Goal: Information Seeking & Learning: Learn about a topic

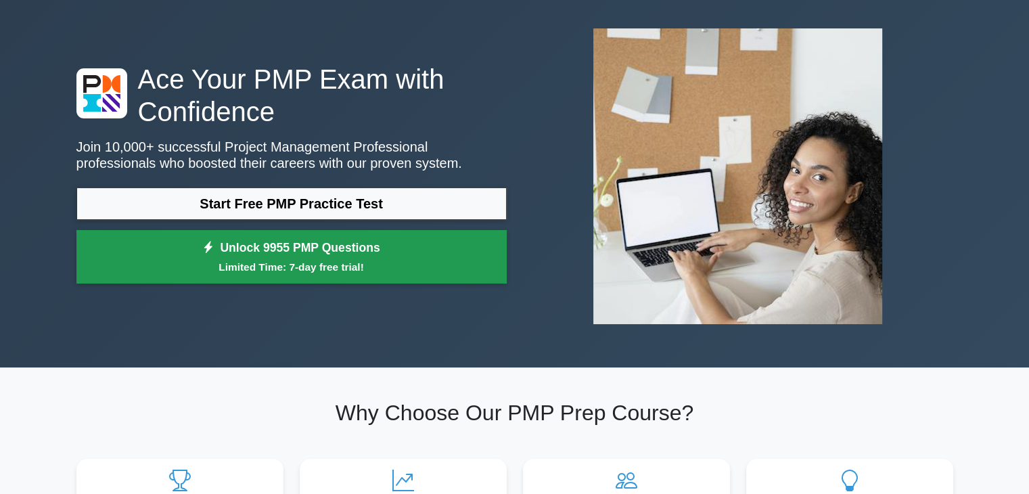
scroll to position [43, 0]
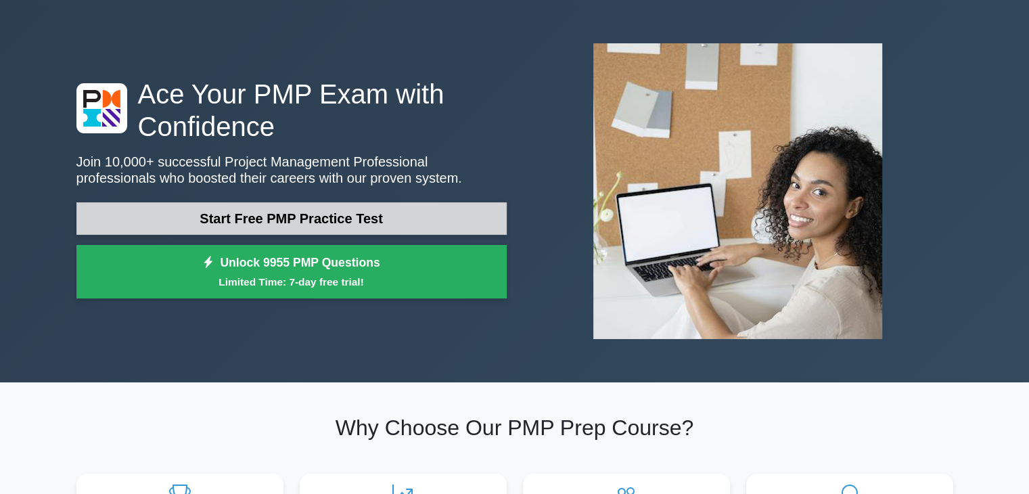
click at [279, 210] on link "Start Free PMP Practice Test" at bounding box center [291, 218] width 430 height 32
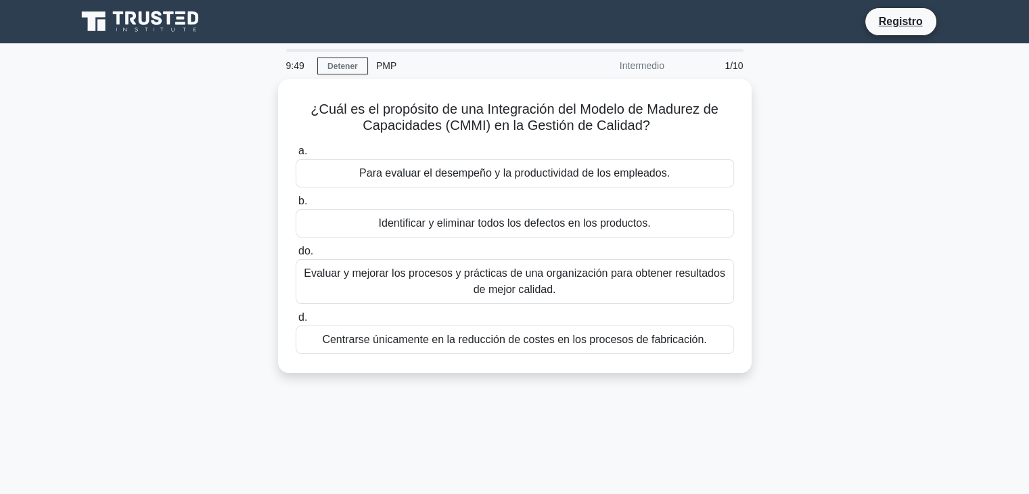
click at [194, 154] on div "¿Cuál es el propósito de una Integración del Modelo de Madurez de Capacidades (…" at bounding box center [514, 234] width 893 height 310
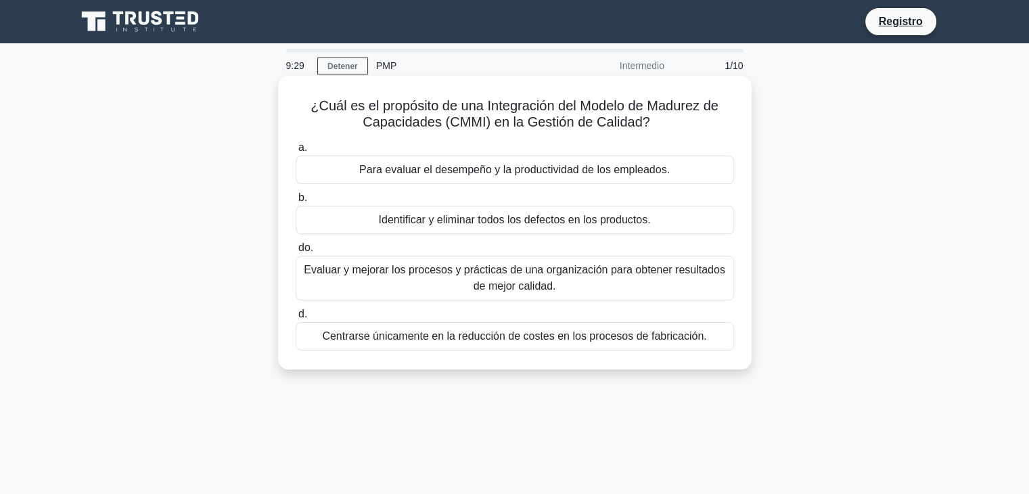
click at [575, 293] on font "Evaluar y mejorar los procesos y prácticas de una organización para obtener res…" at bounding box center [515, 278] width 426 height 32
click at [296, 252] on input "do. Evaluar y mejorar los procesos y prácticas de una organización para obtener…" at bounding box center [296, 248] width 0 height 9
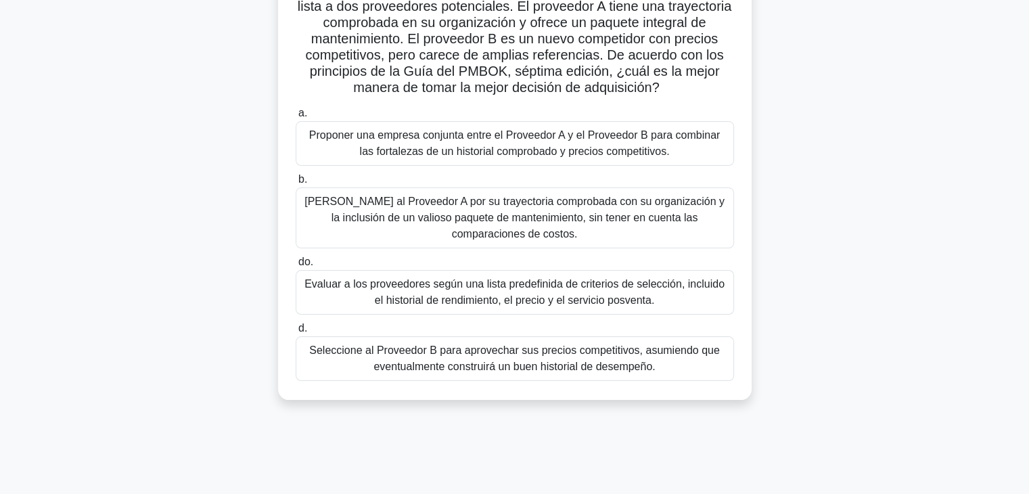
scroll to position [147, 0]
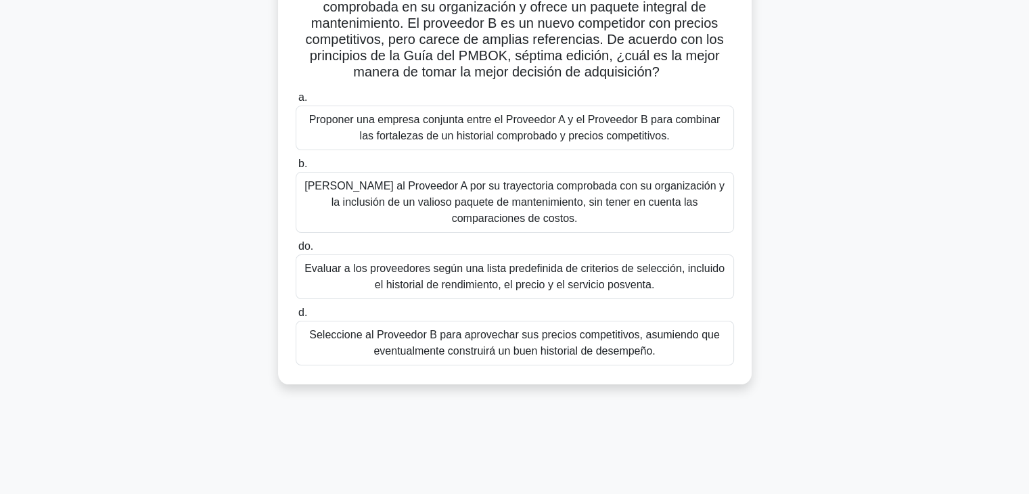
click at [610, 263] on font "Evaluar a los proveedores según una lista predefinida de criterios de selección…" at bounding box center [514, 277] width 420 height 28
click at [296, 251] on input "do. Evaluar a los proveedores según una lista predefinida de criterios de selec…" at bounding box center [296, 246] width 0 height 9
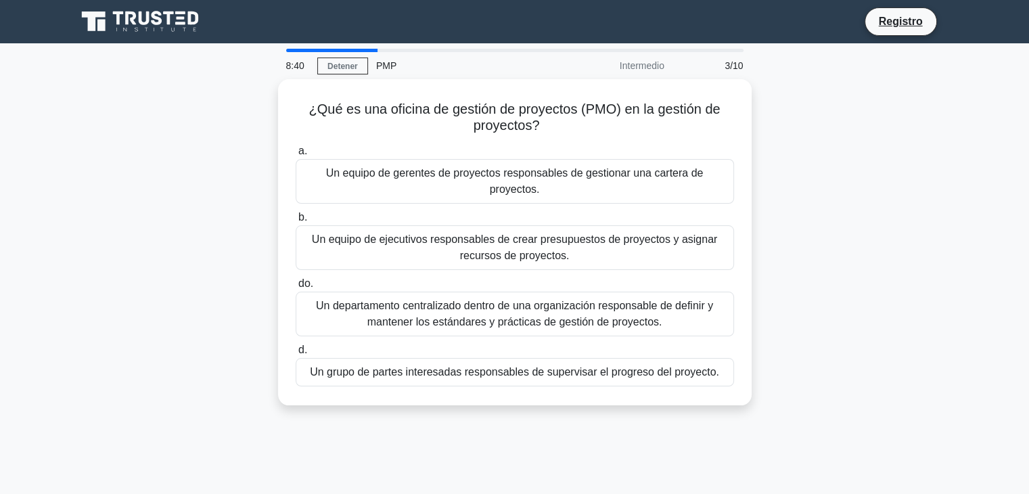
scroll to position [0, 0]
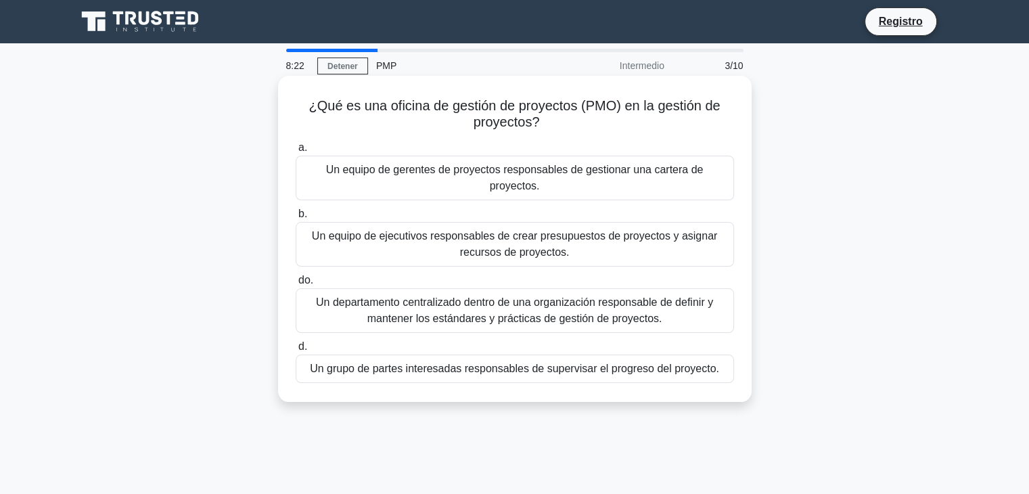
click at [624, 174] on font "Un equipo de gerentes de proyectos responsables de gestionar una cartera de pro…" at bounding box center [515, 178] width 378 height 28
click at [296, 152] on input "a. Un equipo de gerentes de proyectos responsables de gestionar una cartera de …" at bounding box center [296, 147] width 0 height 9
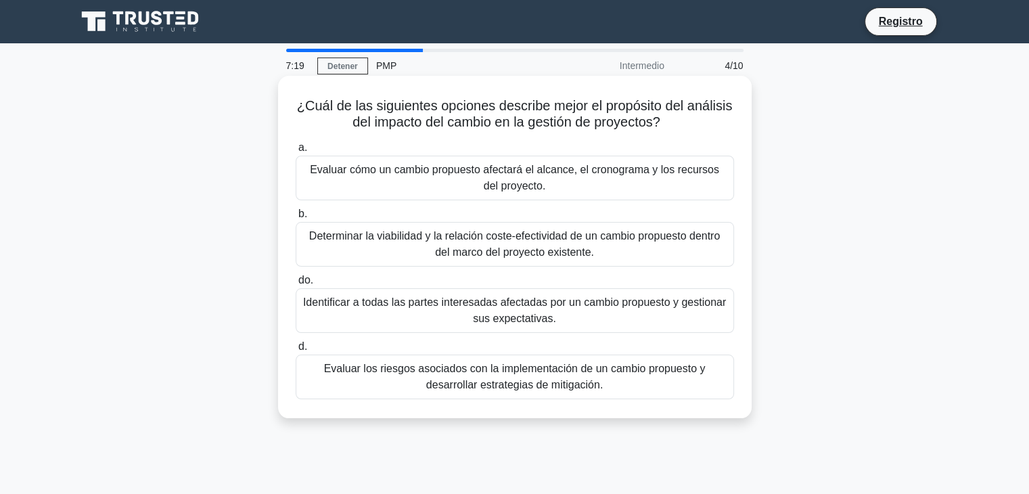
click at [530, 181] on font "Evaluar cómo un cambio propuesto afectará el alcance, el cronograma y los recur…" at bounding box center [514, 178] width 409 height 28
click at [296, 152] on input "a. Evaluar cómo un cambio propuesto afectará el alcance, el cronograma y los re…" at bounding box center [296, 147] width 0 height 9
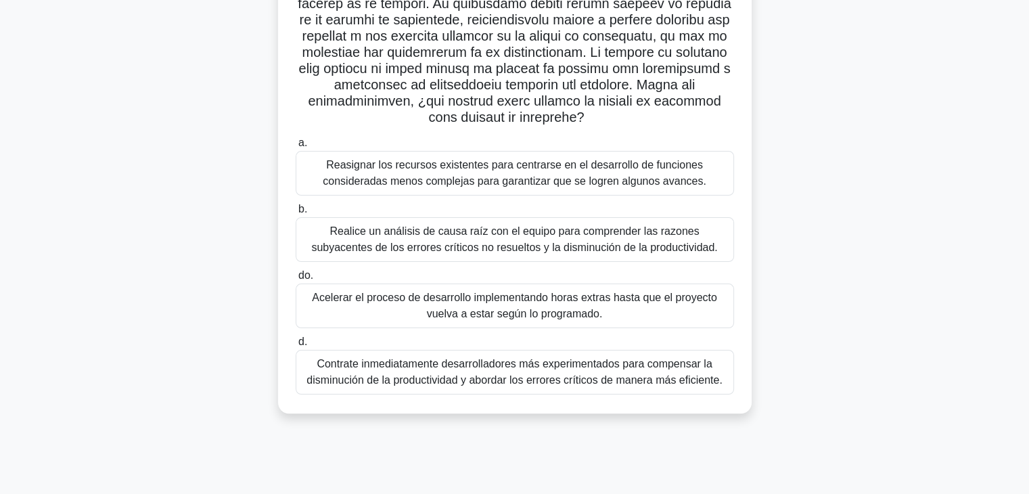
scroll to position [237, 0]
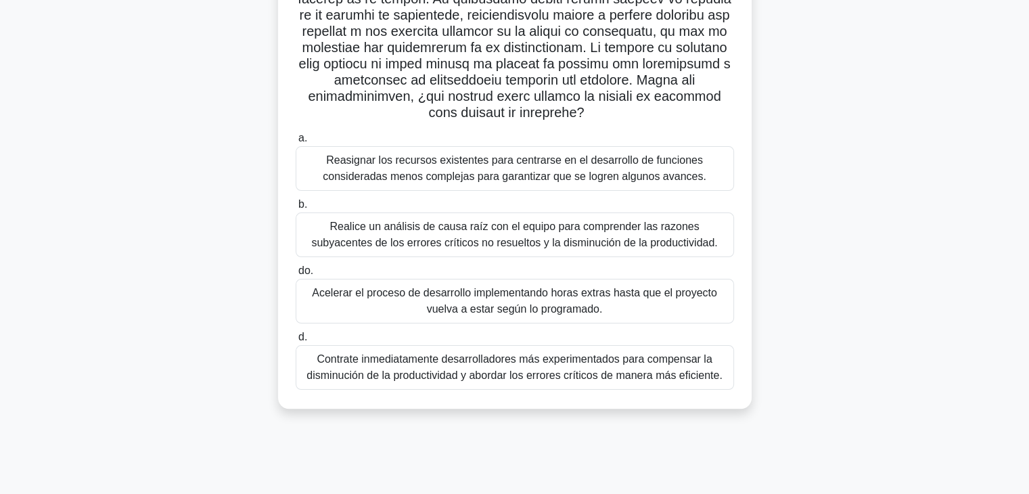
click at [417, 242] on font "Realice un análisis de causa raíz con el equipo para comprender las razones sub…" at bounding box center [514, 235] width 406 height 28
click at [296, 209] on input "b. Realice un análisis de causa raíz con el equipo para comprender las razones …" at bounding box center [296, 204] width 0 height 9
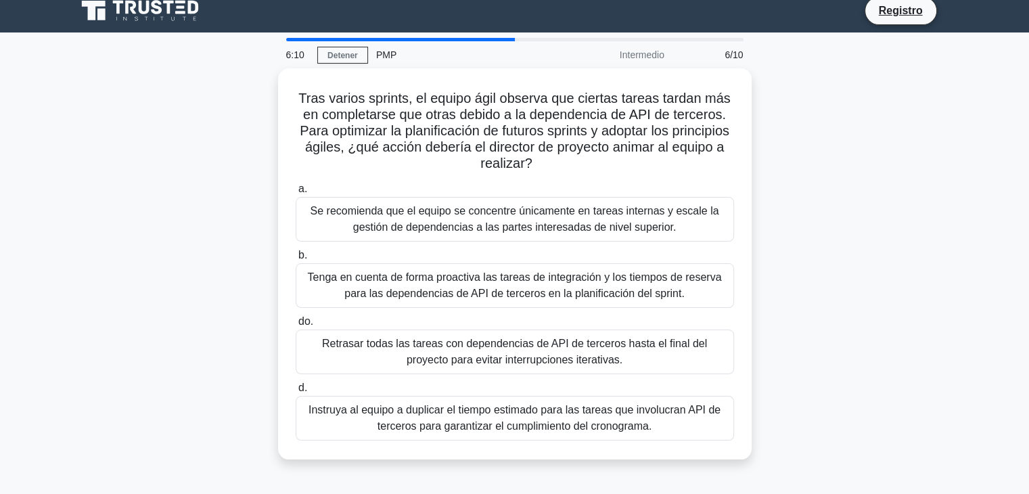
scroll to position [0, 0]
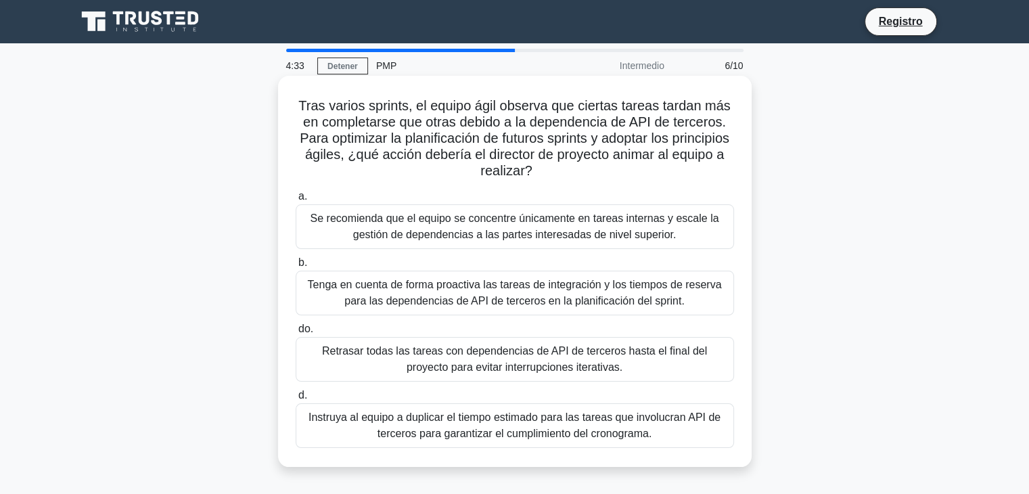
click at [472, 300] on font "Tenga en cuenta de forma proactiva las tareas de integración y los tiempos de r…" at bounding box center [515, 293] width 414 height 28
click at [296, 267] on input "b. Tenga en cuenta de forma proactiva las tareas de integración y los tiempos d…" at bounding box center [296, 262] width 0 height 9
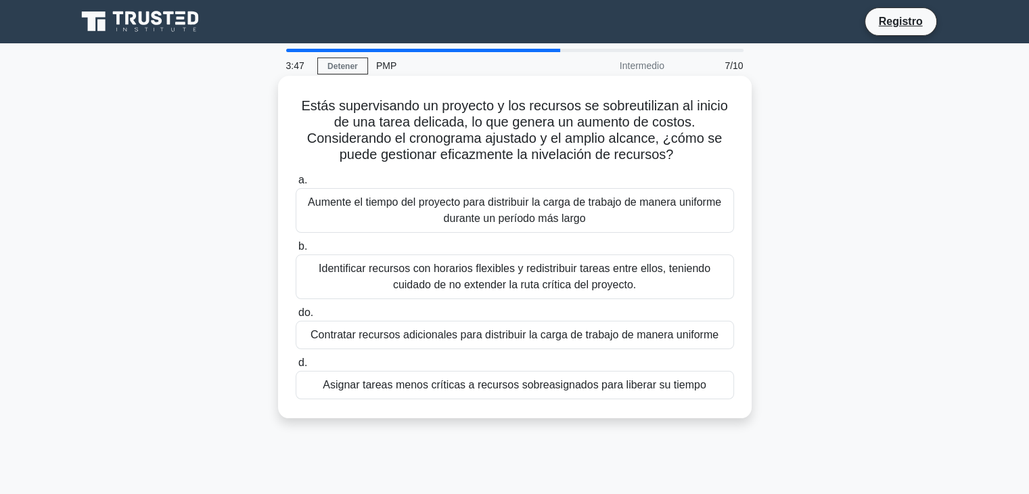
click at [505, 278] on font "Identificar recursos con horarios flexibles y redistribuir tareas entre ellos, …" at bounding box center [515, 277] width 392 height 28
click at [296, 251] on input "b. Identificar recursos con horarios flexibles y redistribuir tareas entre ello…" at bounding box center [296, 246] width 0 height 9
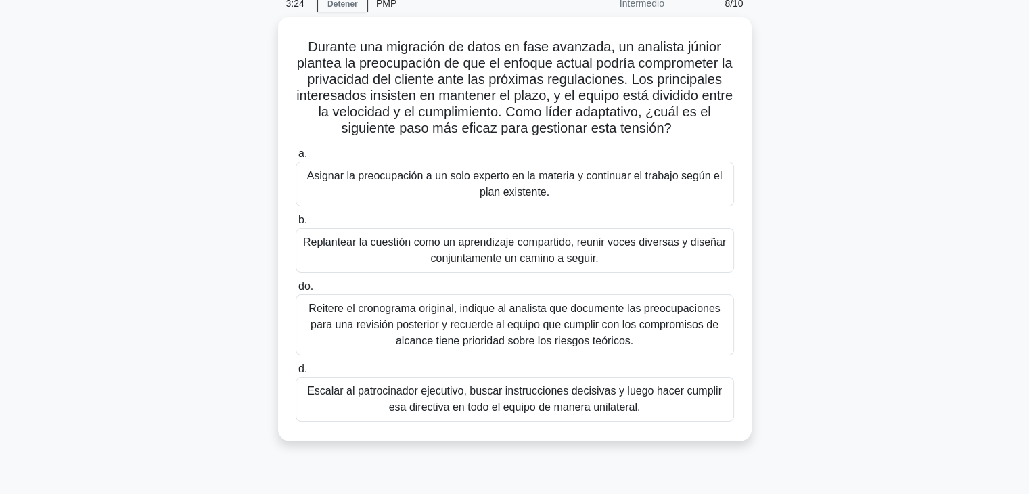
scroll to position [64, 0]
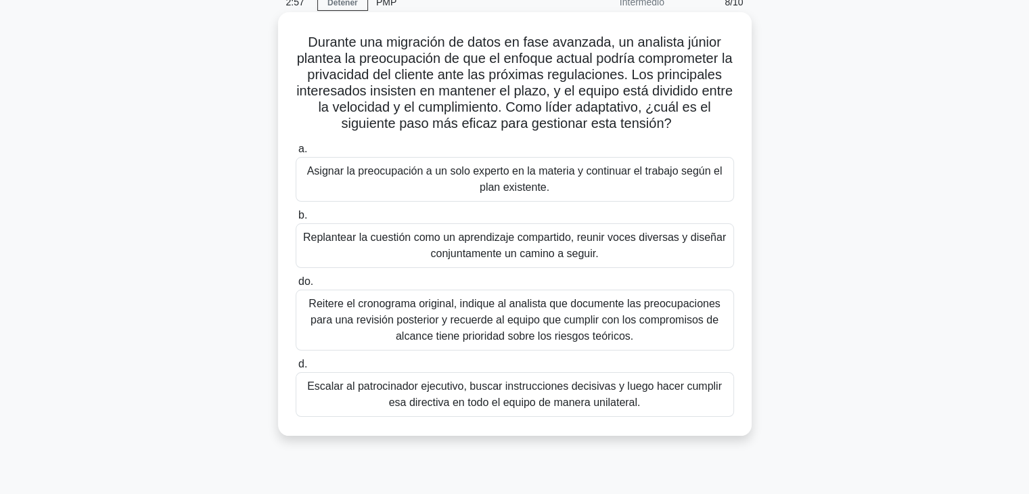
click at [520, 255] on font "Replantear la cuestión como un aprendizaje compartido, reunir voces diversas y …" at bounding box center [514, 245] width 423 height 28
click at [296, 220] on input "b. Replantear la cuestión como un aprendizaje compartido, reunir voces diversas…" at bounding box center [296, 215] width 0 height 9
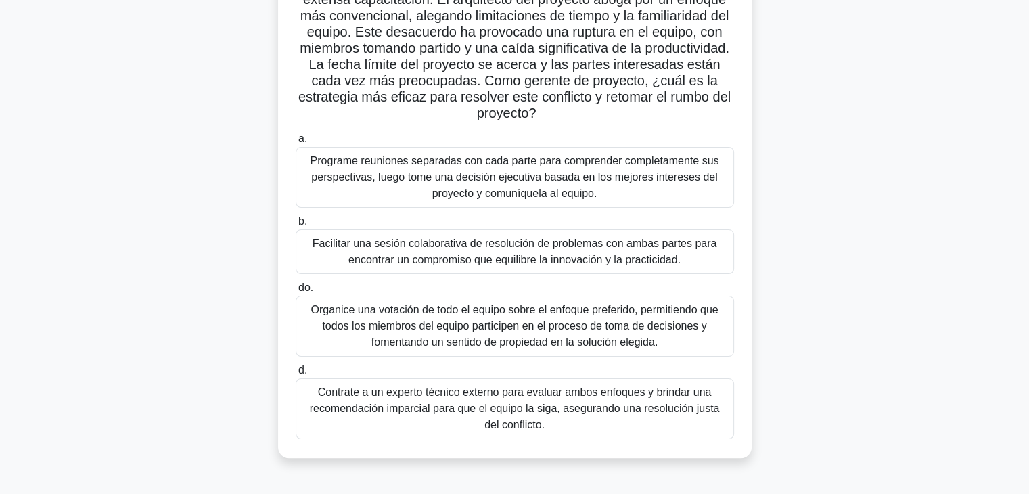
scroll to position [194, 0]
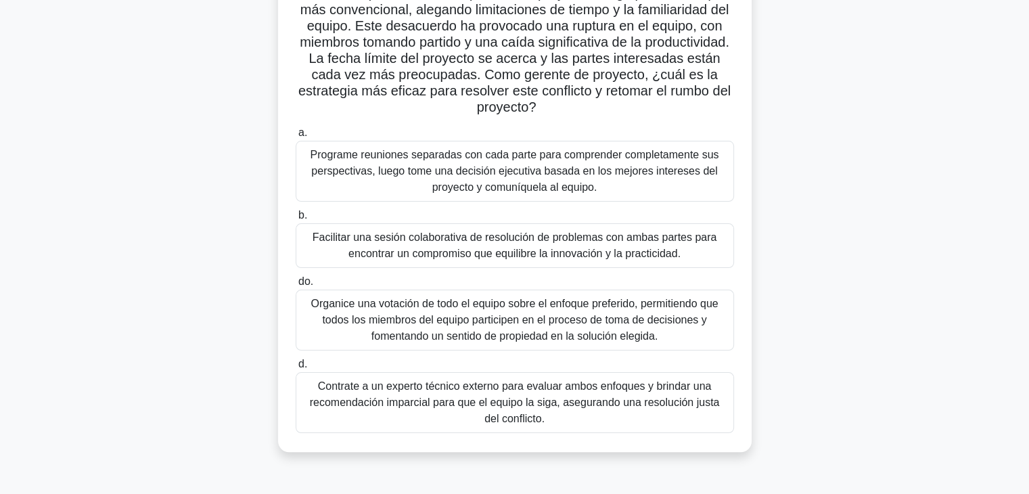
click at [568, 168] on font "Programe reuniones separadas con cada parte para comprender completamente sus p…" at bounding box center [515, 171] width 409 height 44
click at [296, 137] on input "a. Programe reuniones separadas con cada parte para comprender completamente su…" at bounding box center [296, 133] width 0 height 9
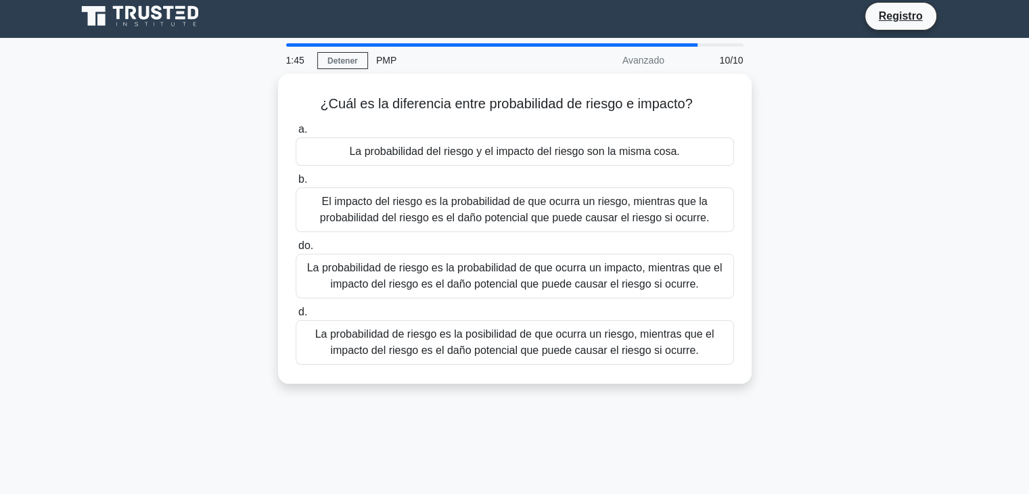
scroll to position [0, 0]
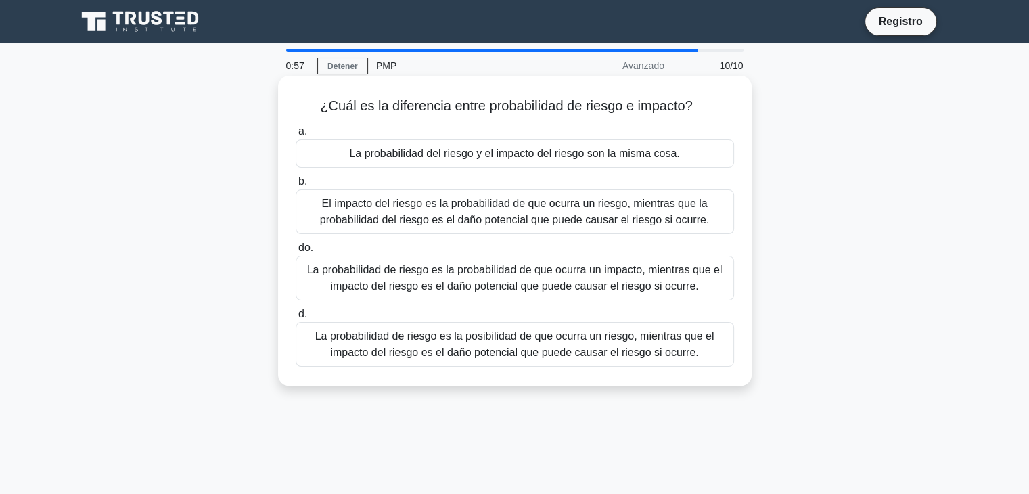
click at [487, 347] on font "La probabilidad de riesgo es la posibilidad de que ocurra un riesgo, mientras q…" at bounding box center [514, 344] width 399 height 28
click at [296, 319] on input "d. La probabilidad de riesgo es la posibilidad de que ocurra un riesgo, mientra…" at bounding box center [296, 314] width 0 height 9
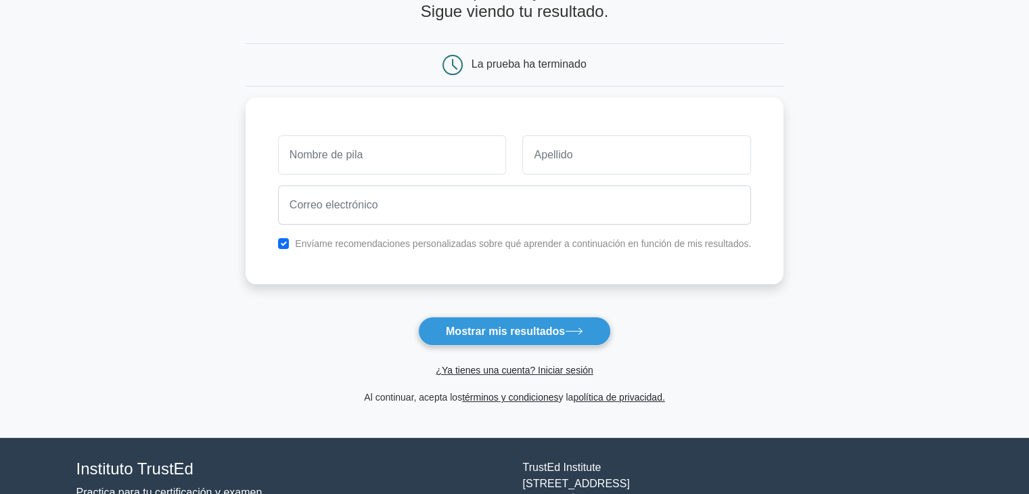
scroll to position [84, 0]
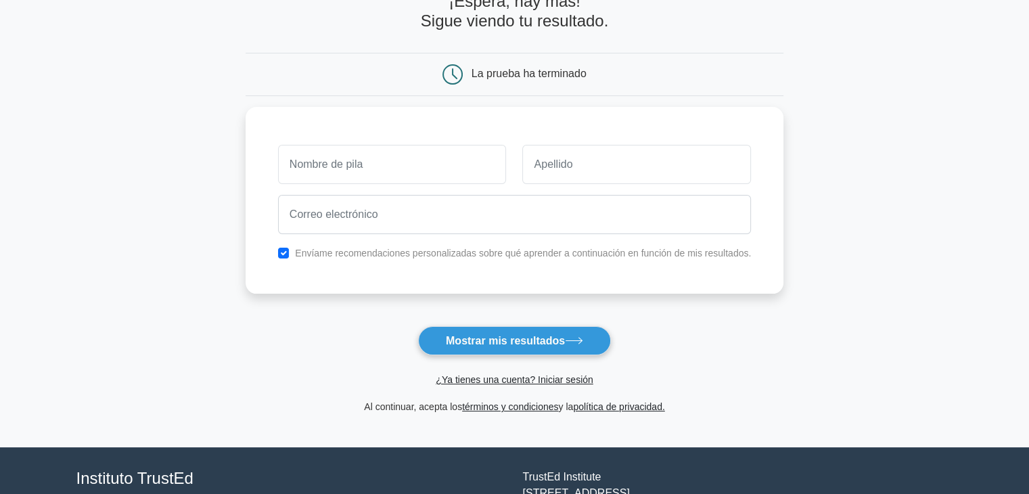
click at [487, 346] on font "Mostrar mis resultados" at bounding box center [505, 341] width 119 height 12
click at [393, 166] on input "text" at bounding box center [392, 160] width 229 height 39
type input "Liza"
type input "S."
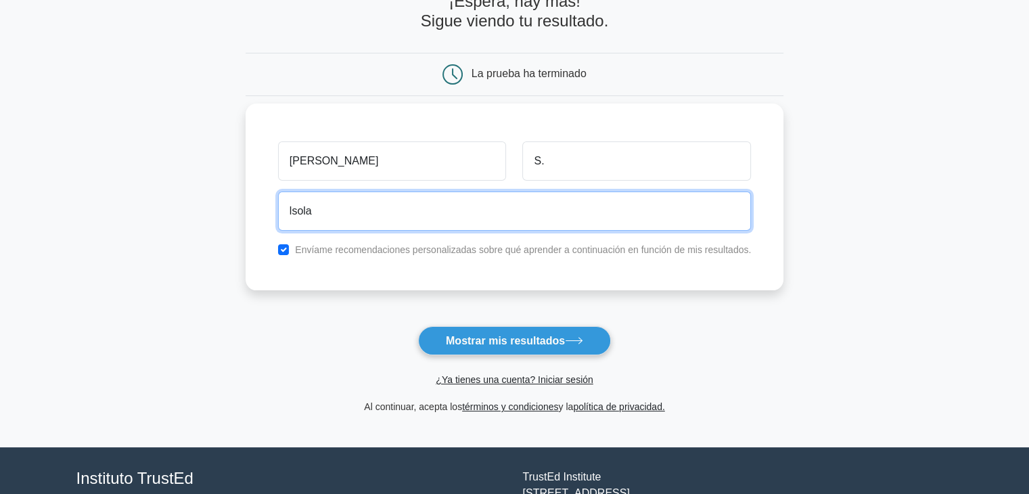
type input "lsolaress@outlook.com"
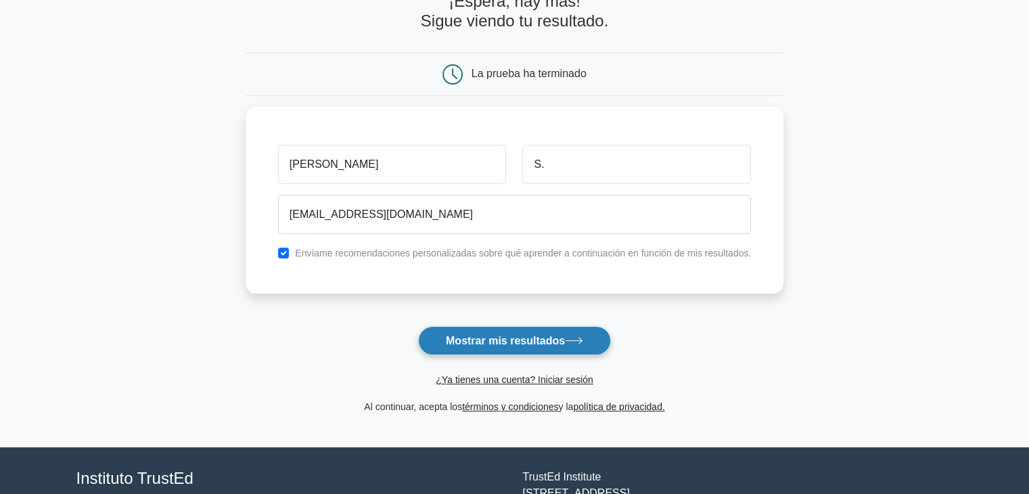
click at [505, 344] on font "Mostrar mis resultados" at bounding box center [505, 341] width 119 height 12
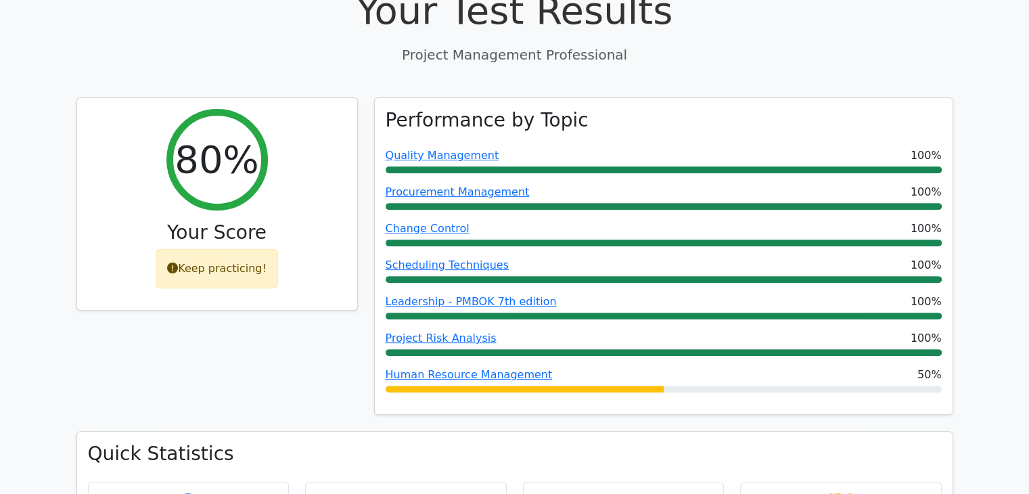
scroll to position [472, 0]
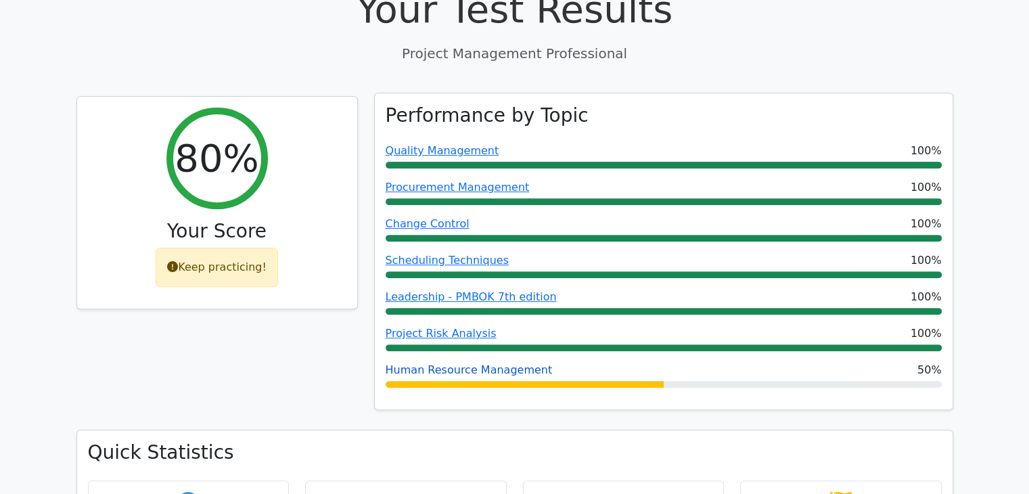
click at [493, 363] on link "Human Resource Management" at bounding box center [469, 369] width 167 height 13
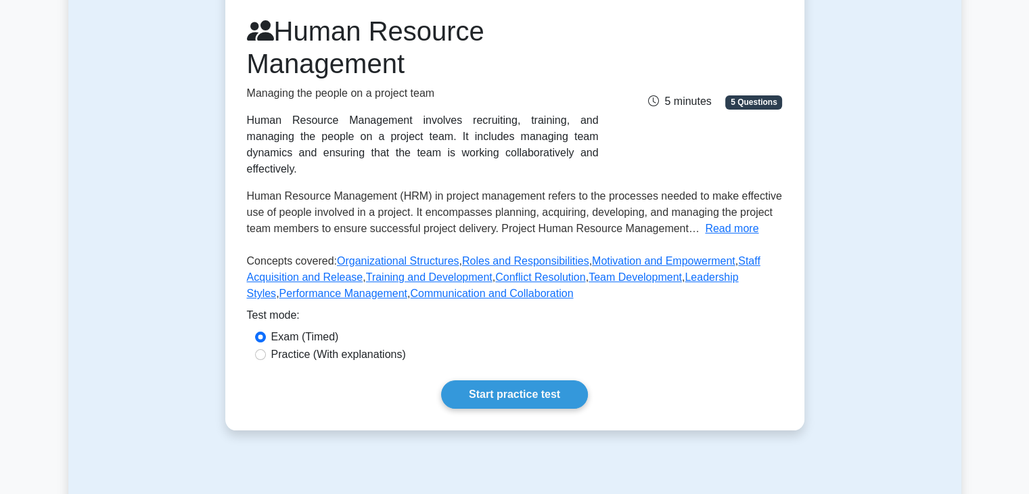
scroll to position [181, 0]
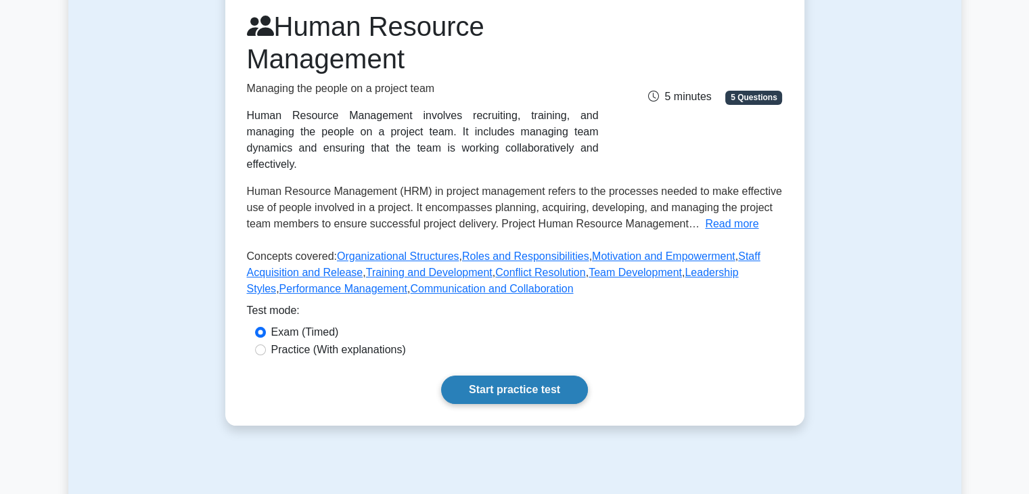
click at [520, 378] on link "Start practice test" at bounding box center [514, 390] width 147 height 28
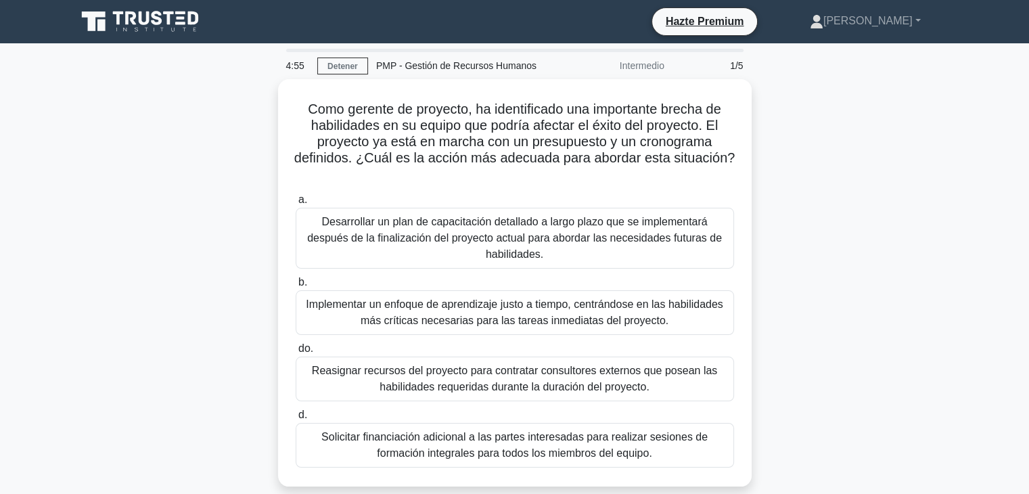
click at [860, 150] on div "Como gerente de proyecto, ha identificado una importante brecha de habilidades …" at bounding box center [514, 291] width 893 height 424
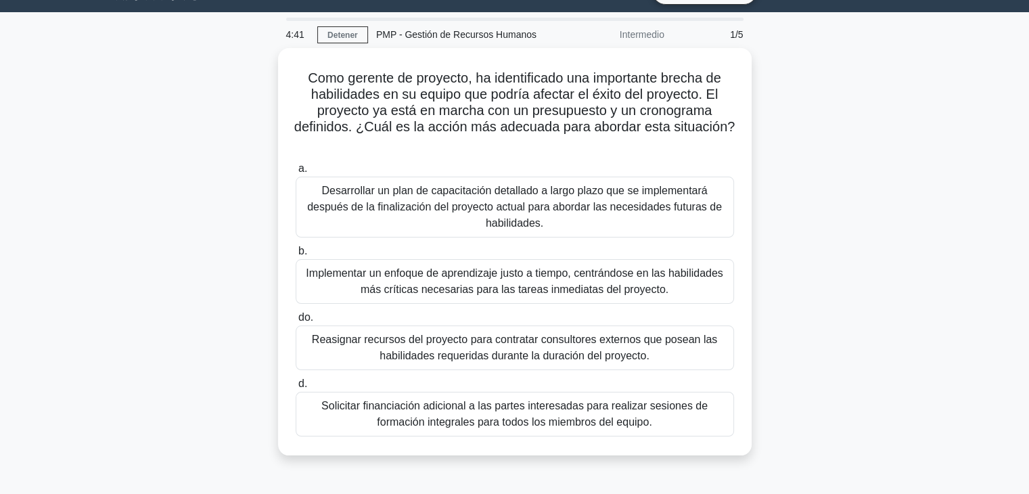
scroll to position [32, 0]
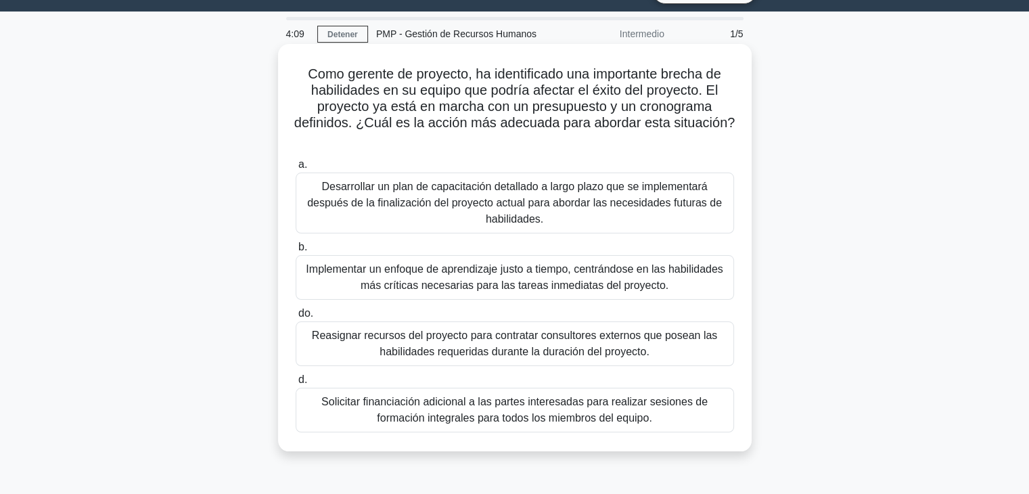
click at [429, 267] on font "Implementar un enfoque de aprendizaje justo a tiempo, centrándose en las habili…" at bounding box center [514, 277] width 417 height 28
click at [296, 252] on input "b. Implementar un enfoque de aprendizaje justo a tiempo, centrándose en las hab…" at bounding box center [296, 247] width 0 height 9
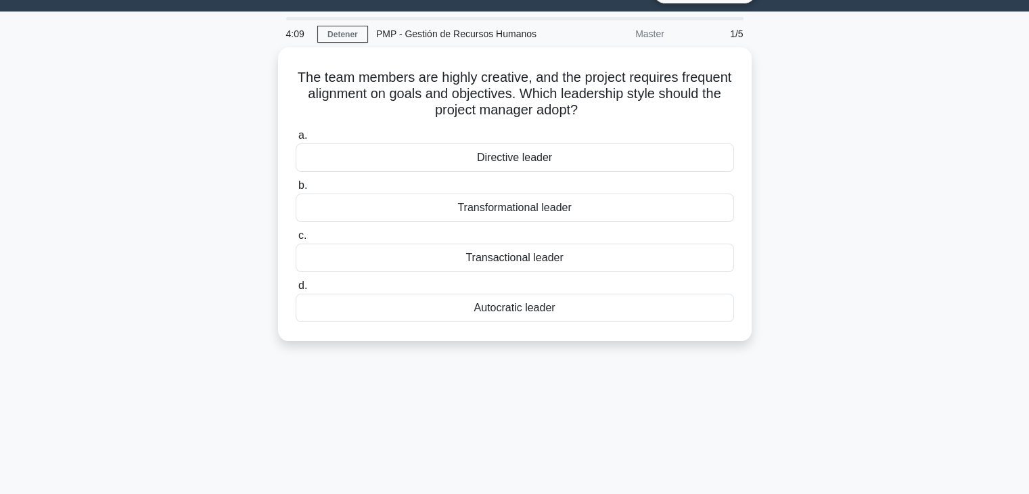
scroll to position [0, 0]
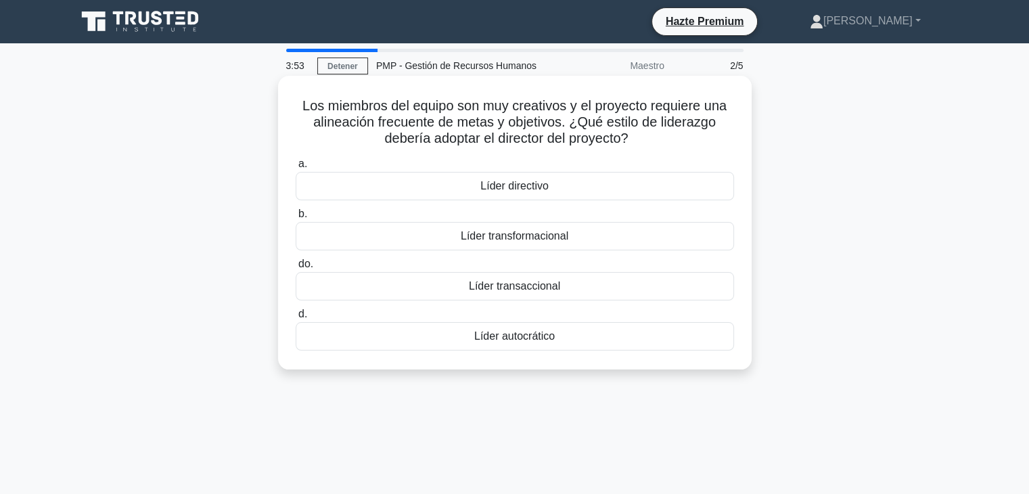
click at [516, 178] on div "Líder directivo" at bounding box center [515, 186] width 438 height 28
click at [296, 168] on input "a. Líder directivo" at bounding box center [296, 164] width 0 height 9
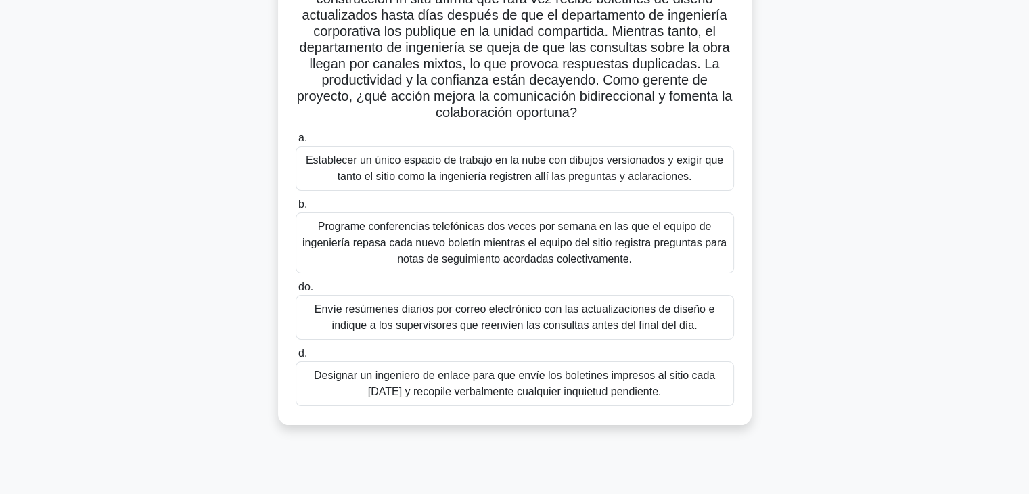
scroll to position [127, 0]
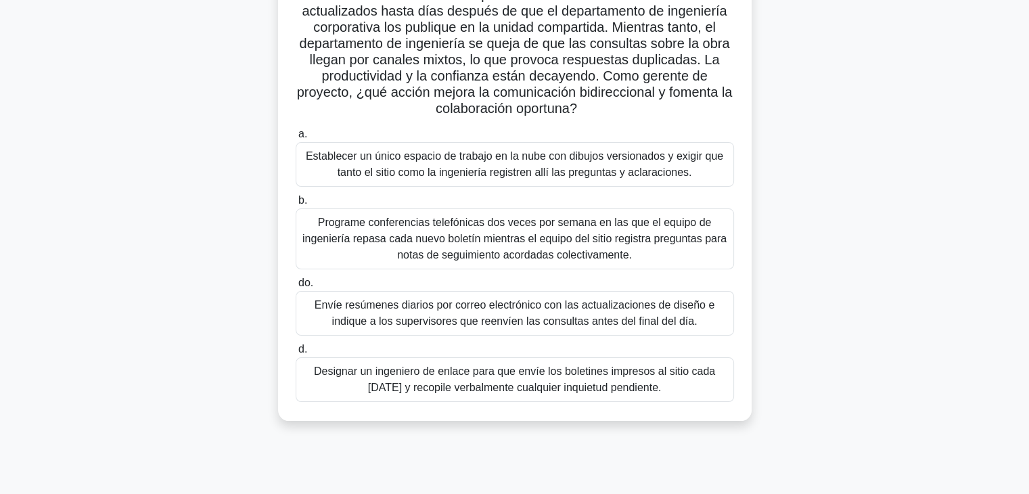
click at [482, 381] on font "Designar un ingeniero de enlace para que envíe los boletines impresos al sitio …" at bounding box center [514, 379] width 401 height 28
click at [296, 354] on input "d. Designar un ingeniero de enlace para que envíe los boletines impresos al sit…" at bounding box center [296, 349] width 0 height 9
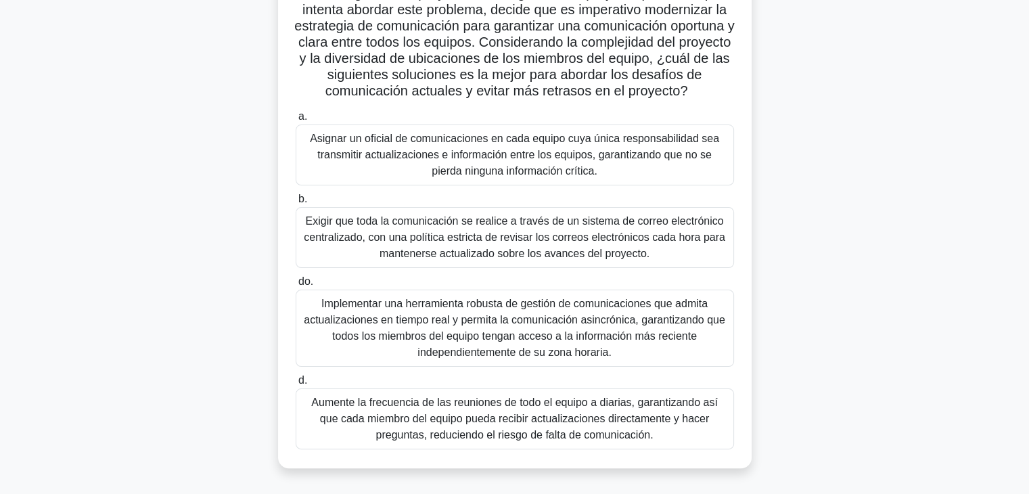
scroll to position [237, 0]
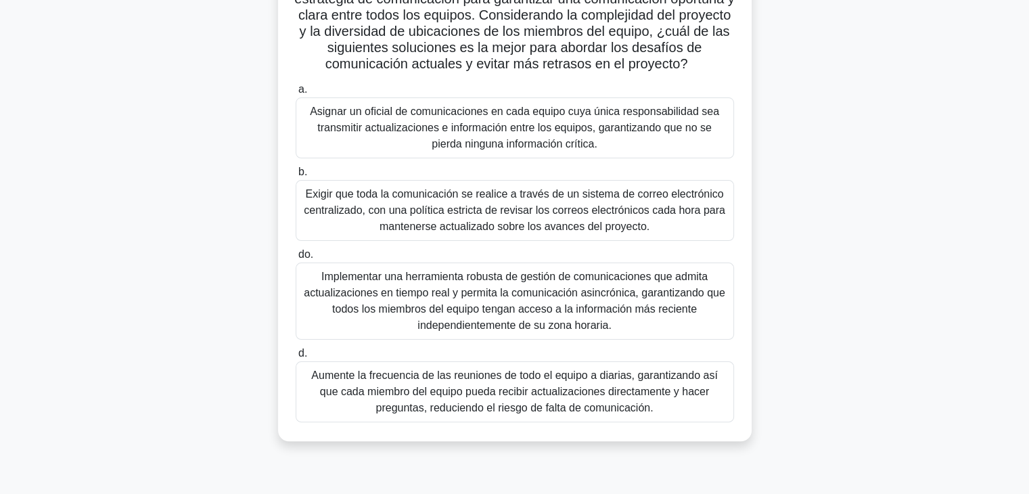
click at [525, 331] on font "Implementar una herramienta robusta de gestión de comunicaciones que admita act…" at bounding box center [515, 301] width 422 height 60
click at [296, 259] on input "do. Implementar una herramienta robusta de gestión de comunicaciones que admita…" at bounding box center [296, 254] width 0 height 9
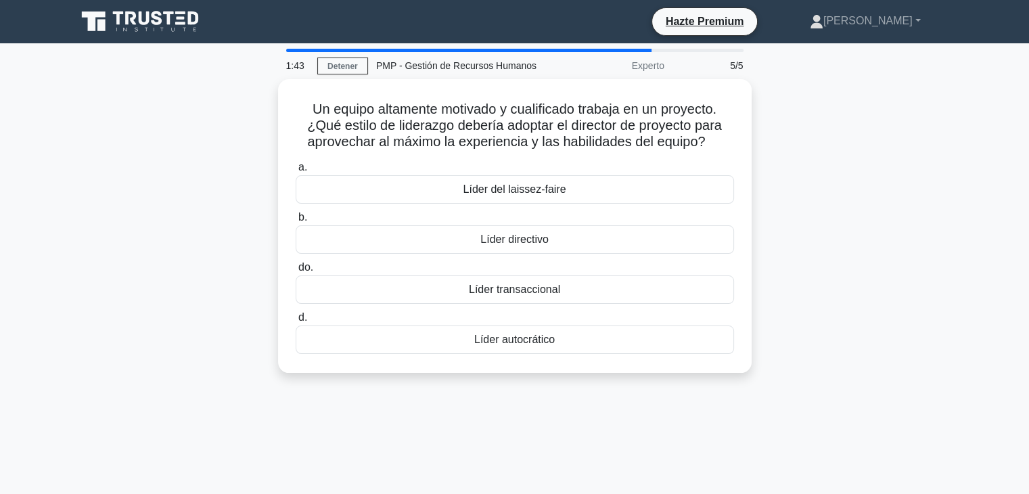
scroll to position [0, 0]
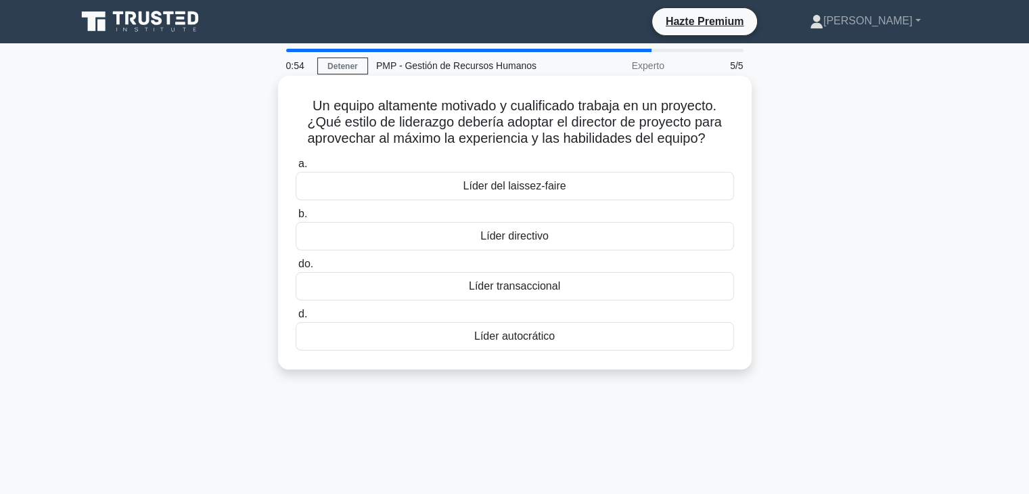
click at [513, 184] on font "Líder del laissez-faire" at bounding box center [514, 186] width 103 height 12
click at [296, 168] on input "a. Líder del laissez-faire" at bounding box center [296, 164] width 0 height 9
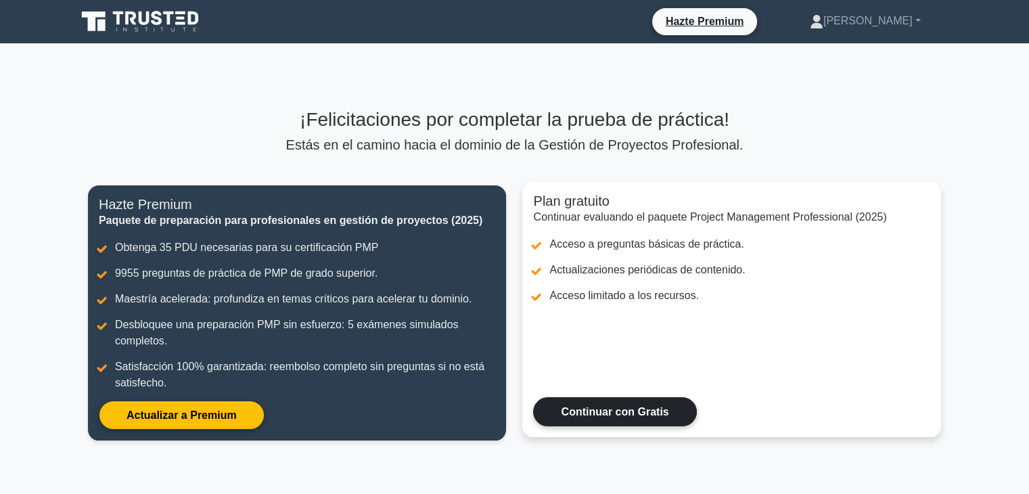
click at [663, 412] on link "Continuar con Gratis" at bounding box center [614, 411] width 163 height 29
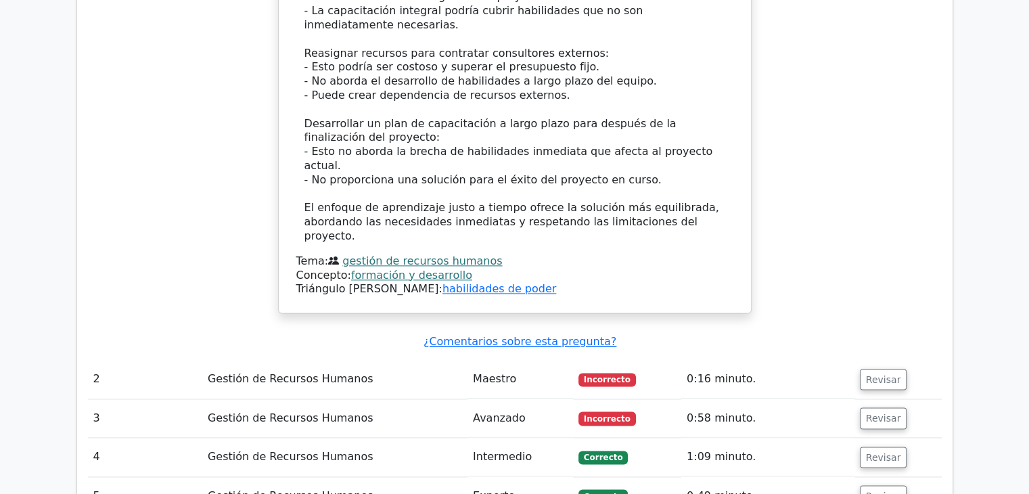
scroll to position [1742, 0]
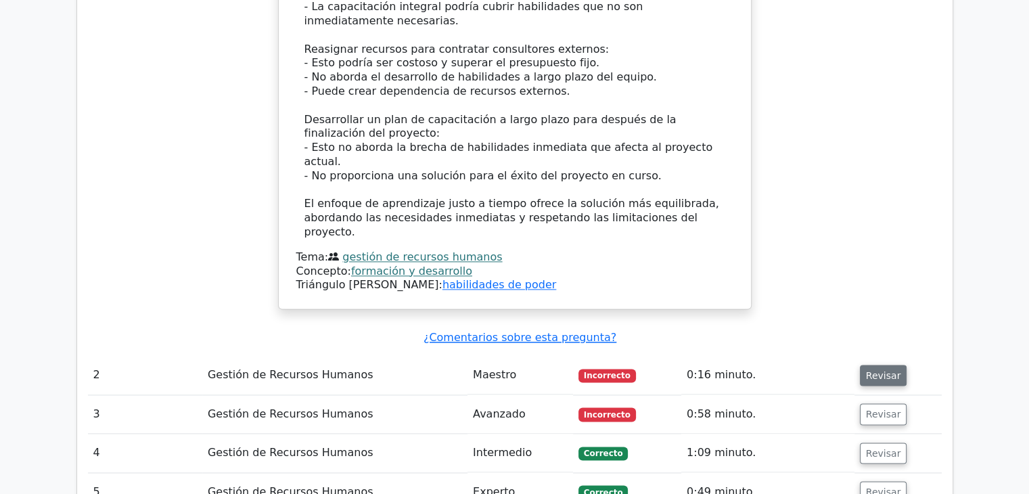
click at [888, 365] on button "Revisar" at bounding box center [883, 376] width 47 height 22
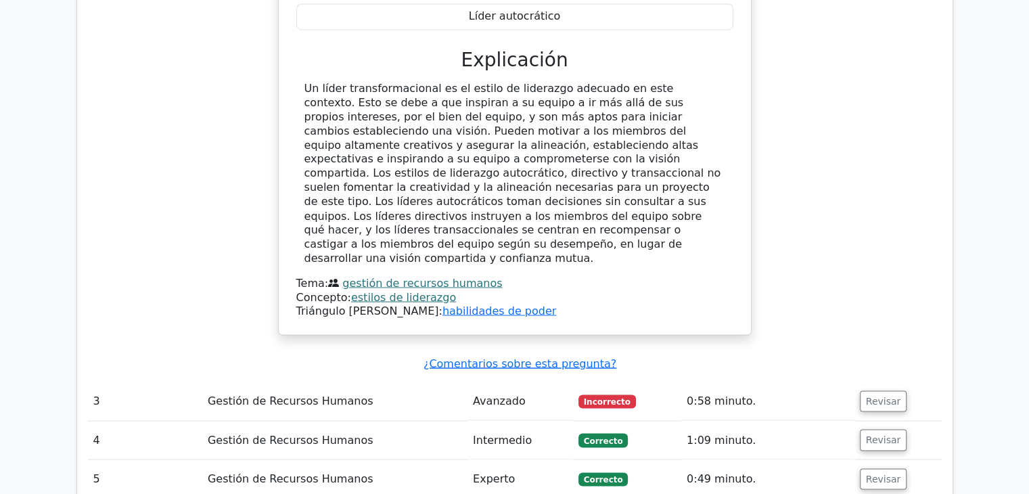
scroll to position [2368, 0]
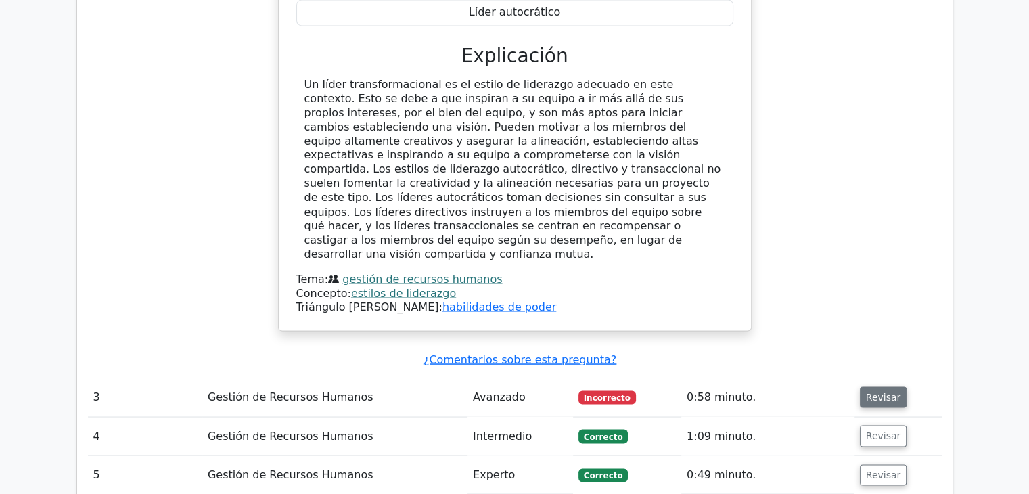
click at [888, 391] on font "Revisar" at bounding box center [883, 396] width 35 height 11
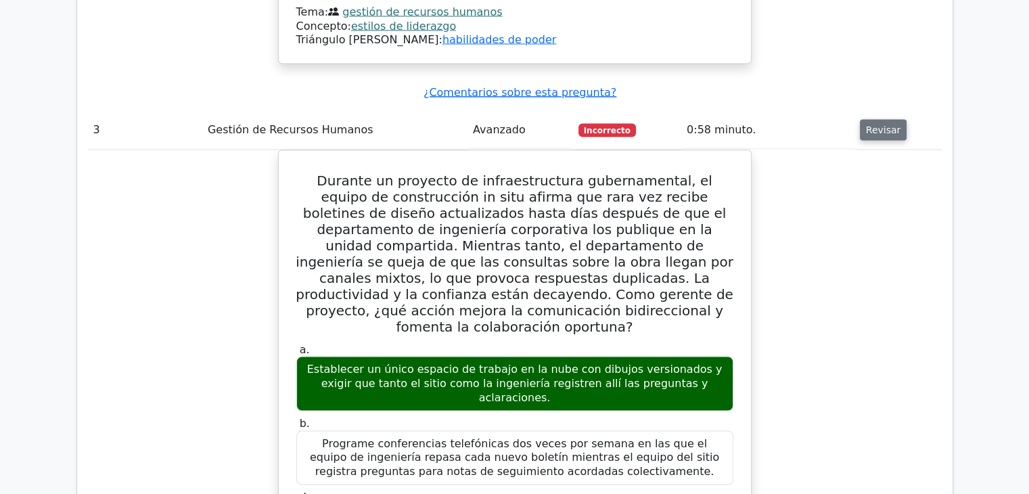
scroll to position [2635, 0]
